Goal: Find specific page/section: Find specific page/section

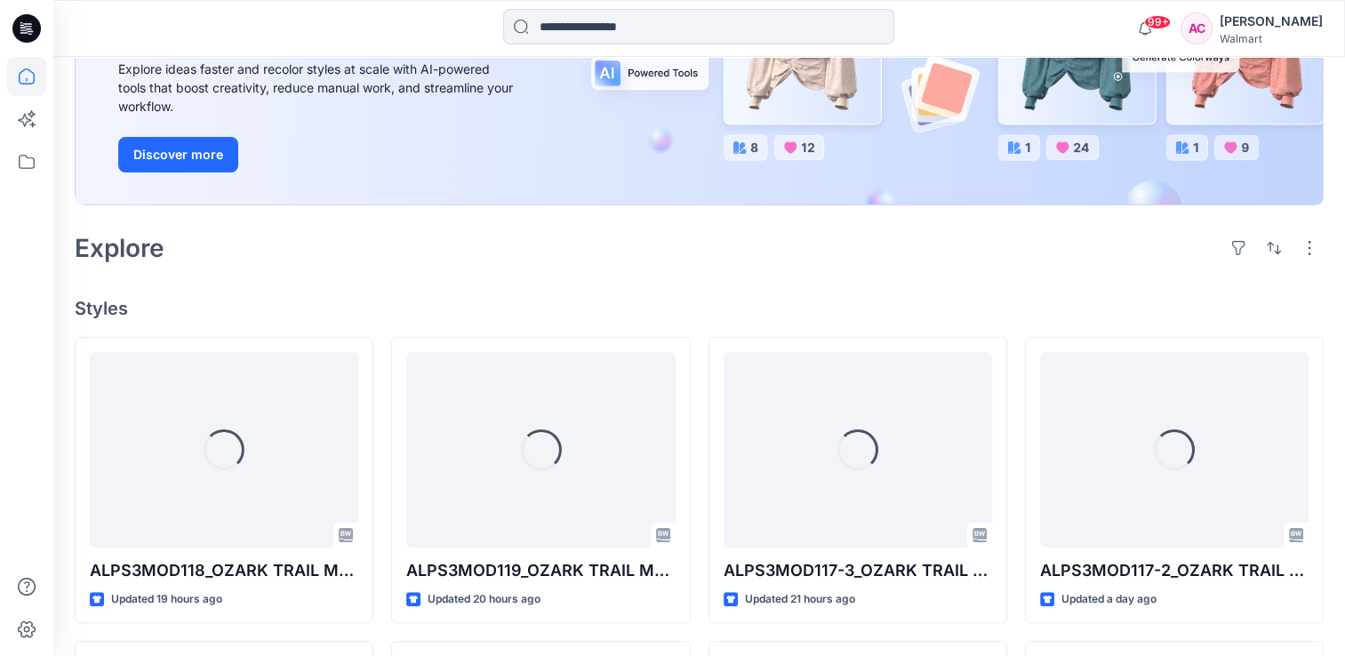
scroll to position [267, 0]
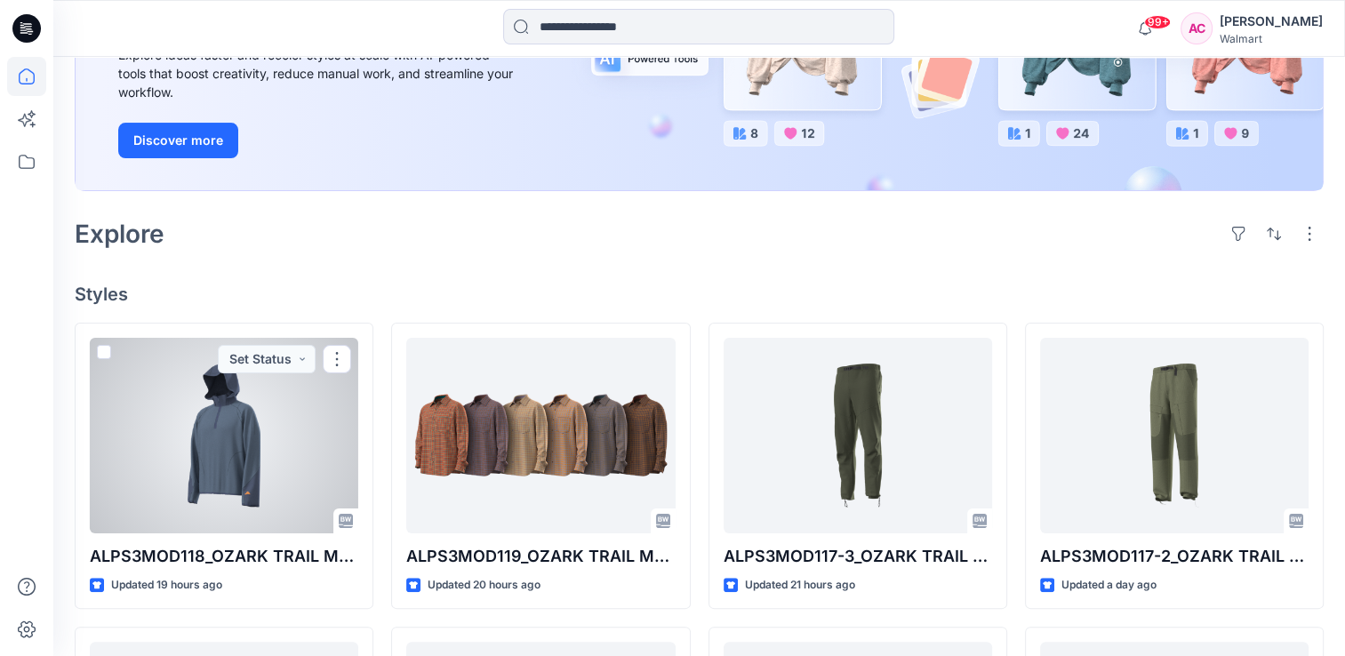
drag, startPoint x: 337, startPoint y: 359, endPoint x: 260, endPoint y: 260, distance: 126.0
click at [260, 260] on div "Welcome back, [PERSON_NAME] New New Unleash Creativity, Speed Up Development Ex…" at bounding box center [698, 546] width 1291 height 1513
click at [168, 435] on div at bounding box center [224, 436] width 268 height 196
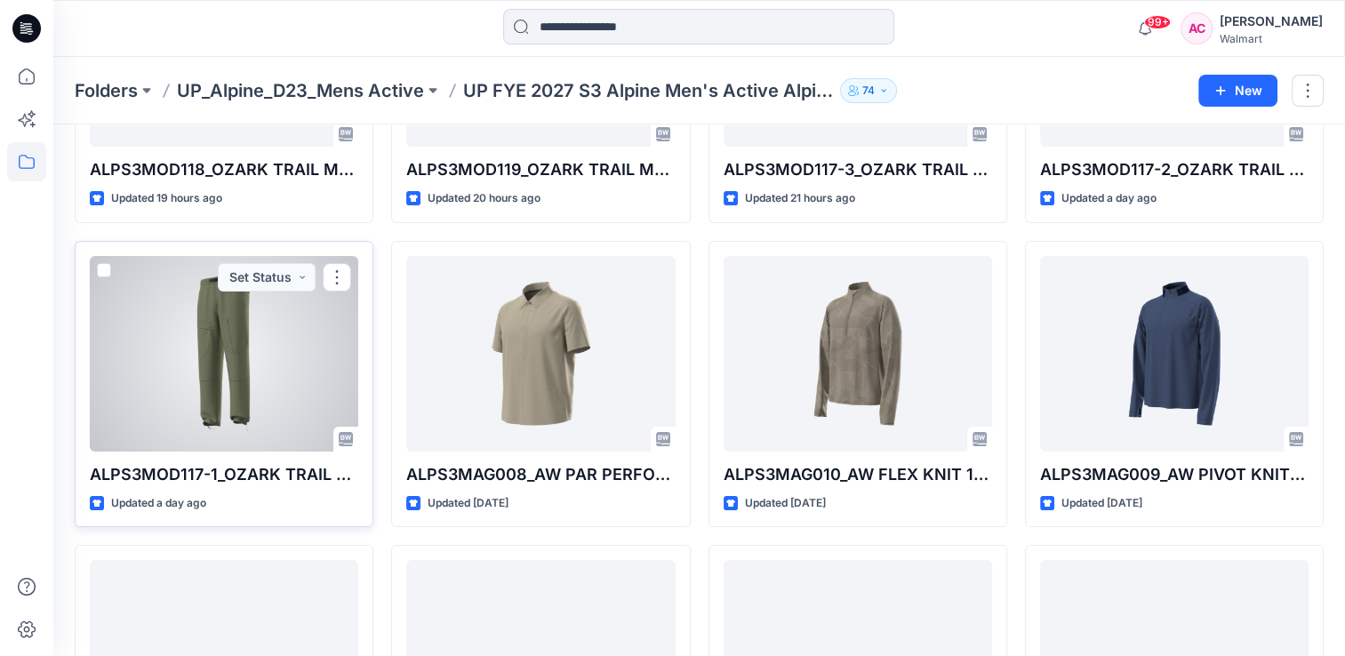
scroll to position [267, 0]
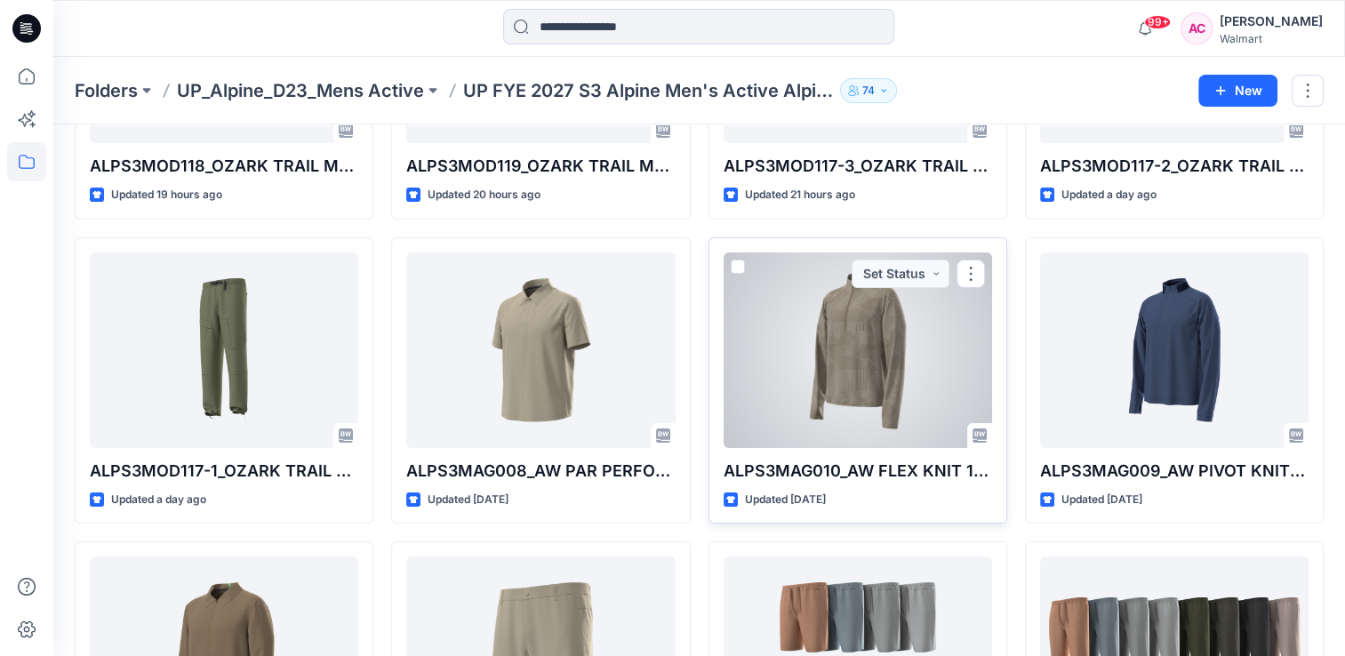
click at [831, 337] on div at bounding box center [857, 350] width 268 height 196
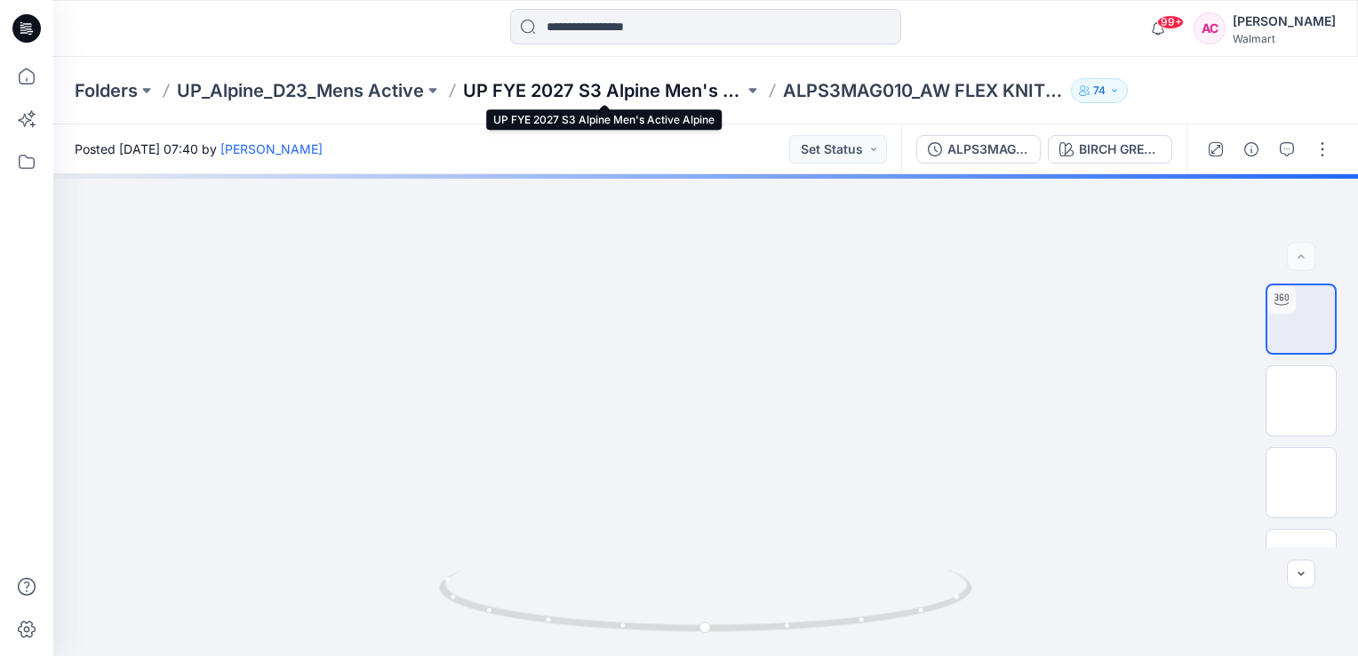
click at [605, 92] on p "UP FYE 2027 S3 Alpine Men's Active Alpine" at bounding box center [603, 90] width 281 height 25
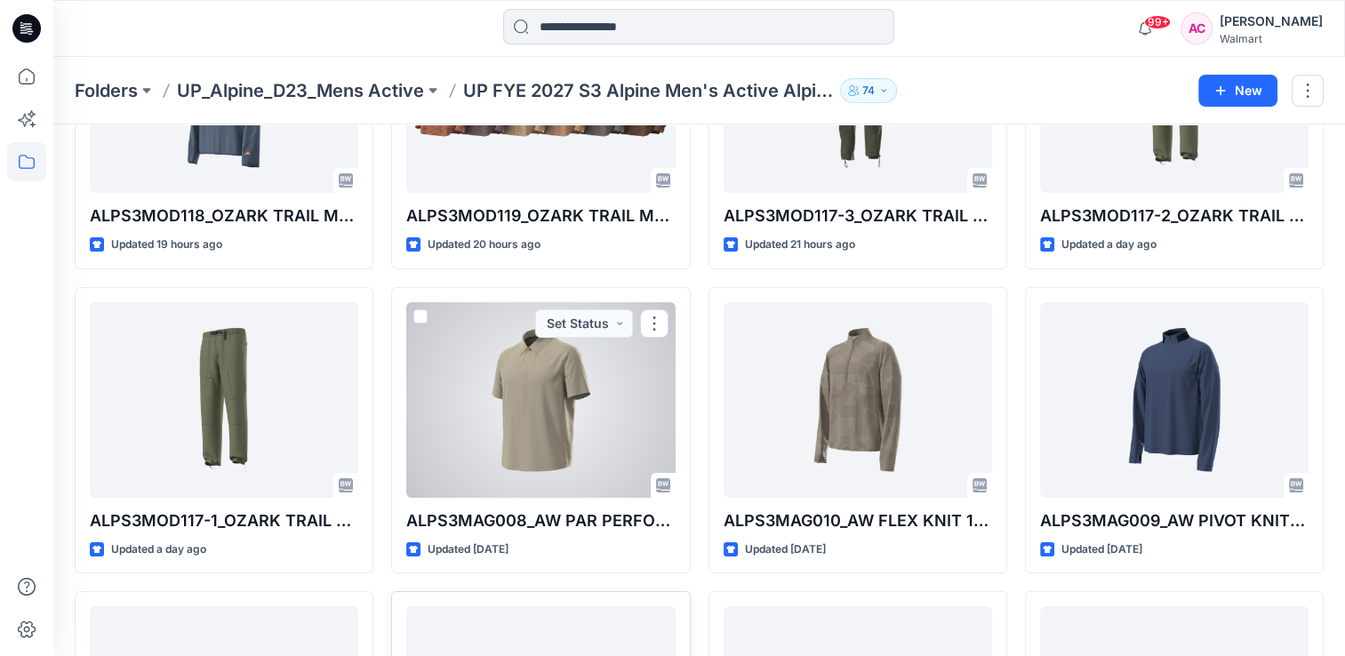
scroll to position [267, 0]
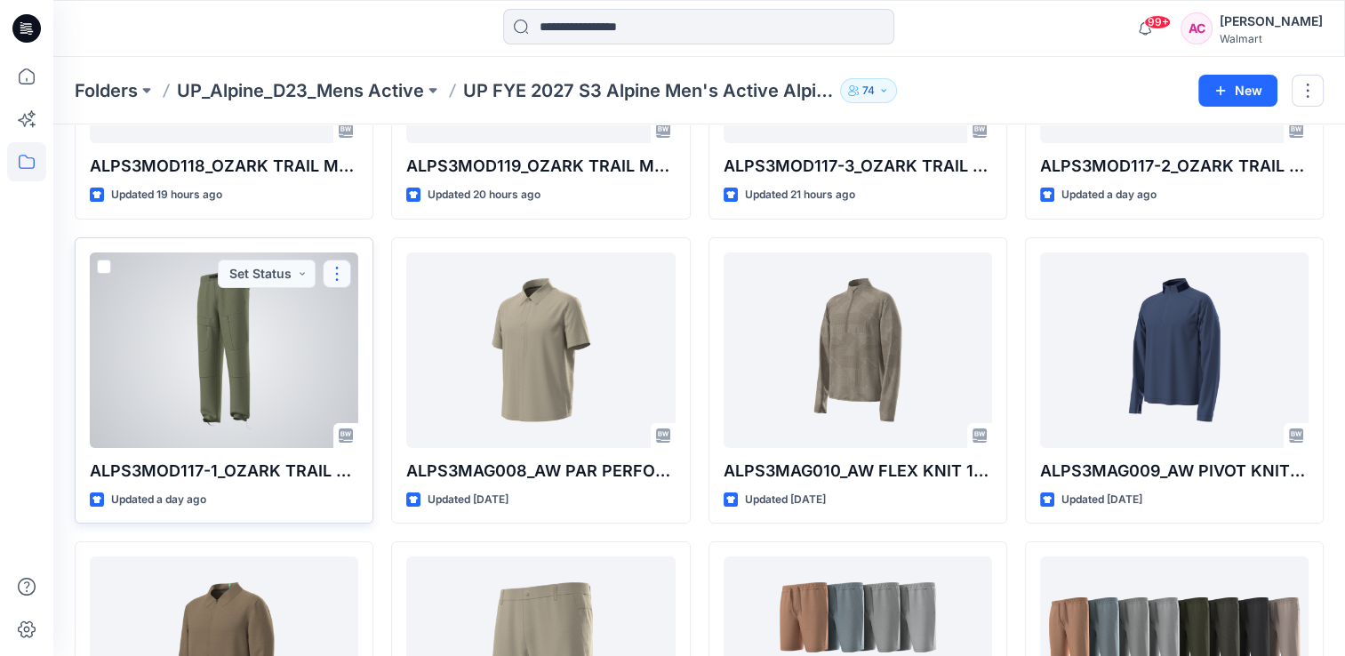
click at [339, 271] on button "button" at bounding box center [337, 274] width 28 height 28
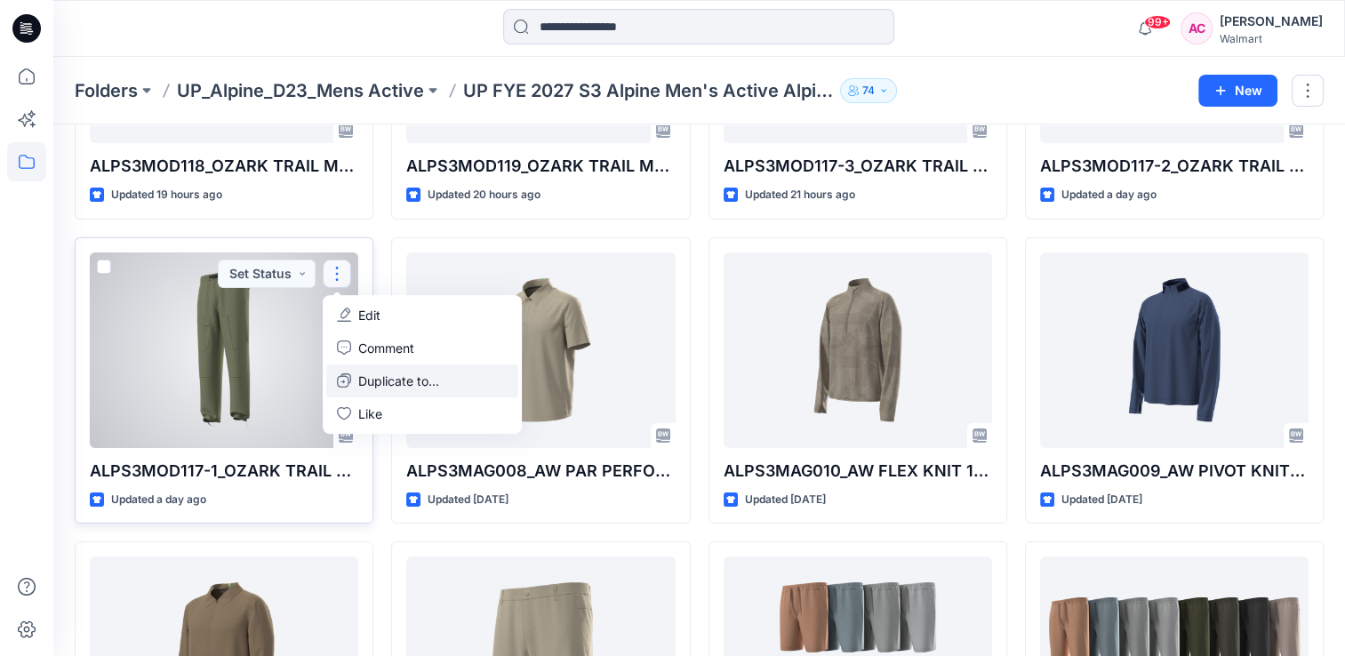
click at [393, 382] on p "Duplicate to..." at bounding box center [398, 380] width 81 height 19
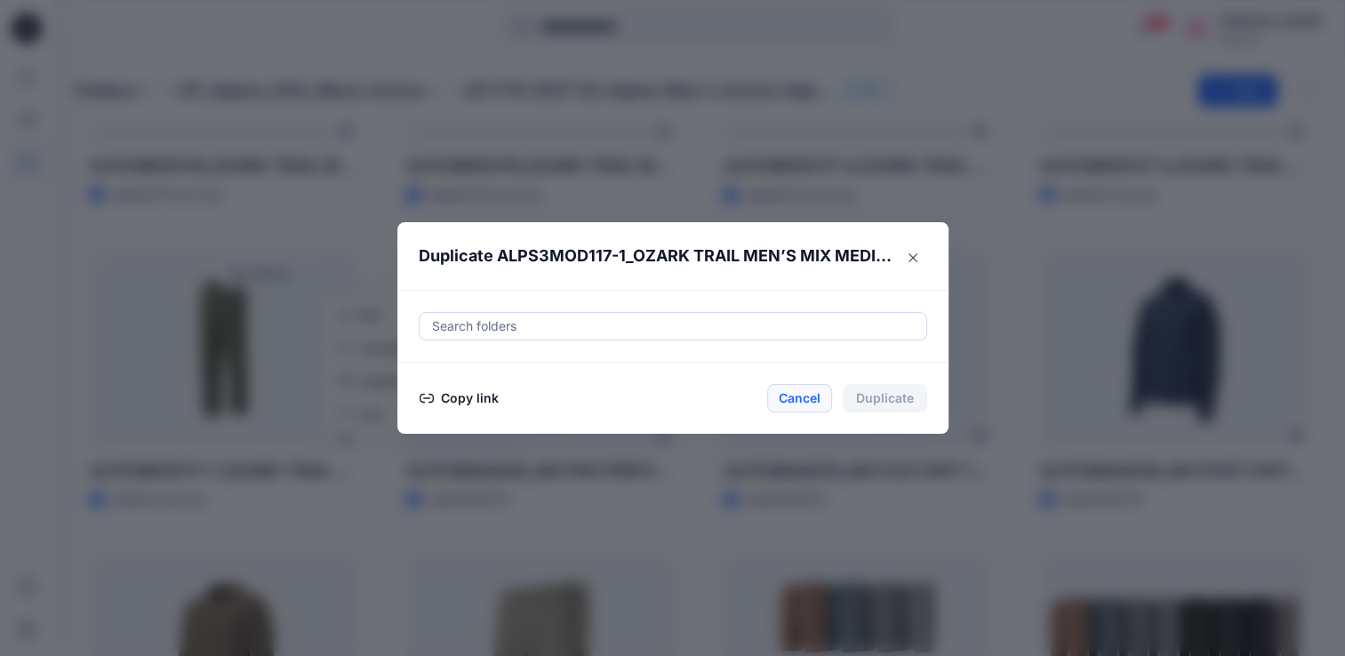
click at [797, 410] on button "Cancel" at bounding box center [799, 398] width 65 height 28
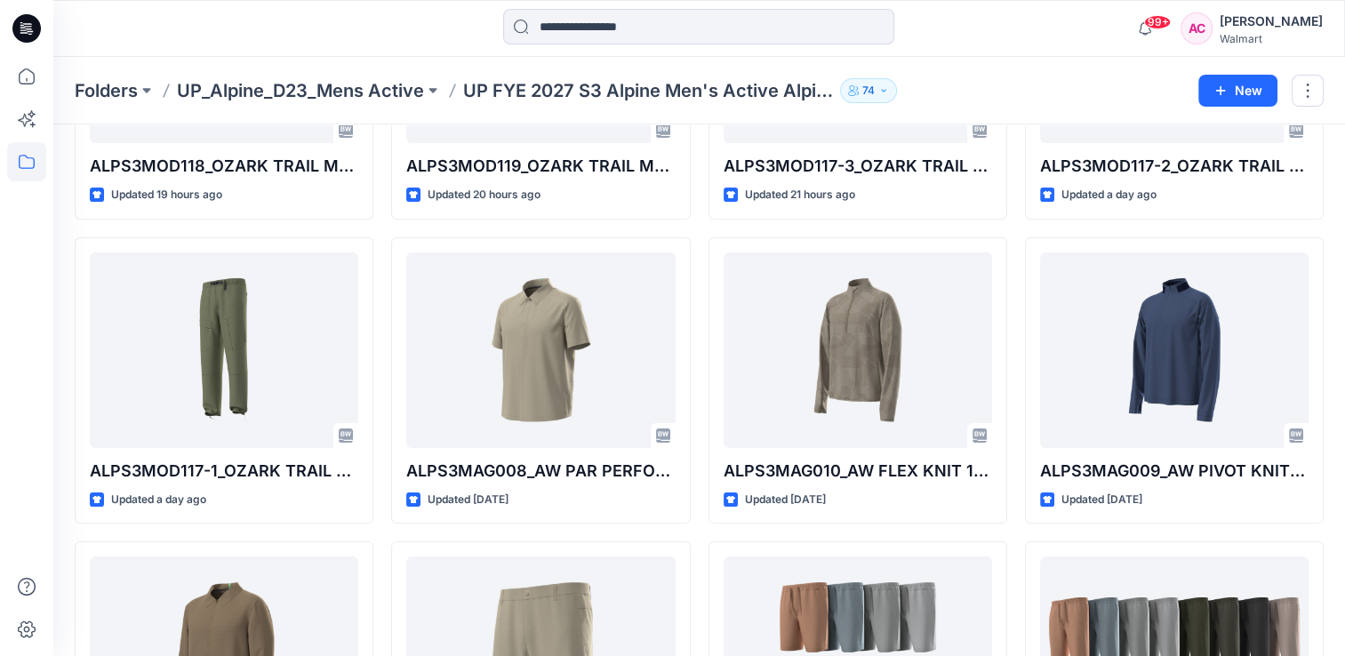
click at [989, 78] on div "Folders UP_Alpine_D23_Mens Active UP FYE 2027 S3 Alpine Men's Active Alpine 74" at bounding box center [630, 90] width 1110 height 25
